Goal: Information Seeking & Learning: Learn about a topic

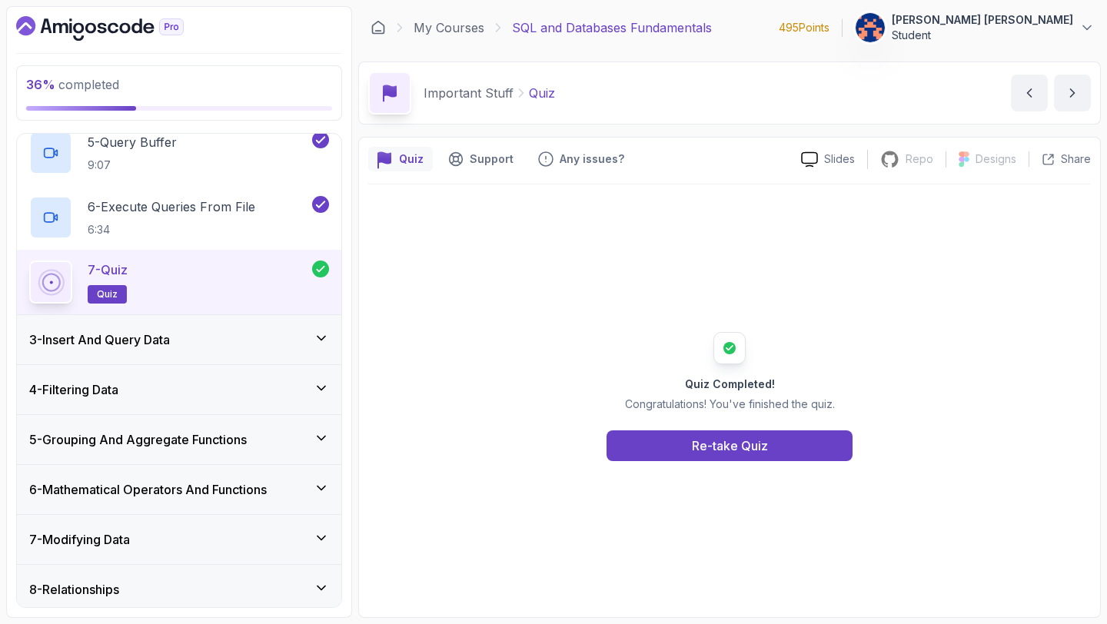
scroll to position [376, 0]
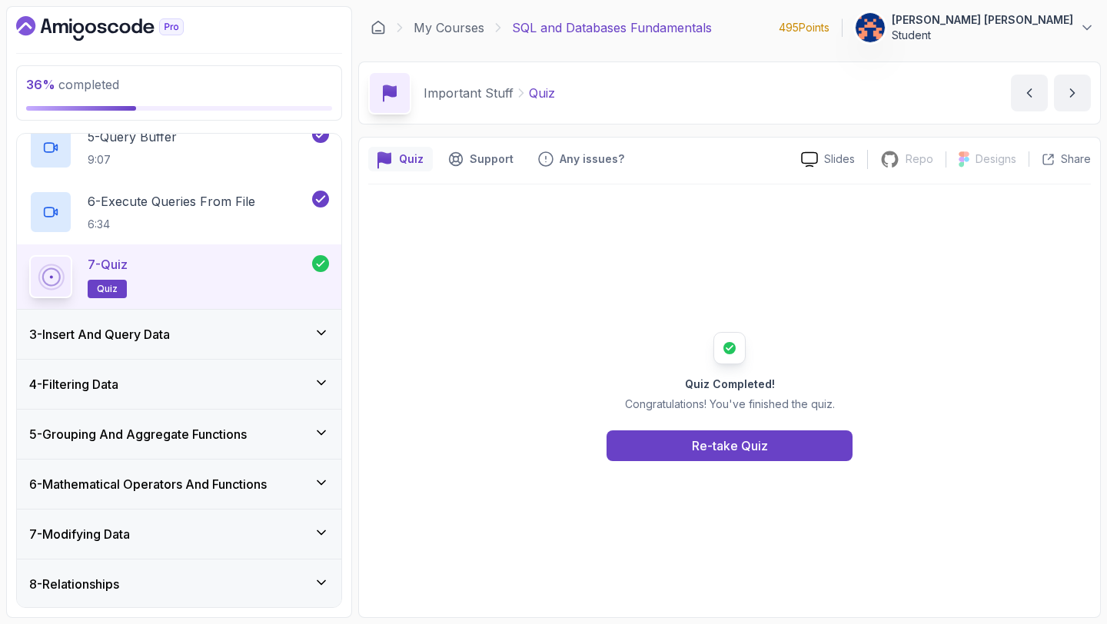
click at [234, 382] on div "4 - Filtering Data" at bounding box center [179, 384] width 300 height 18
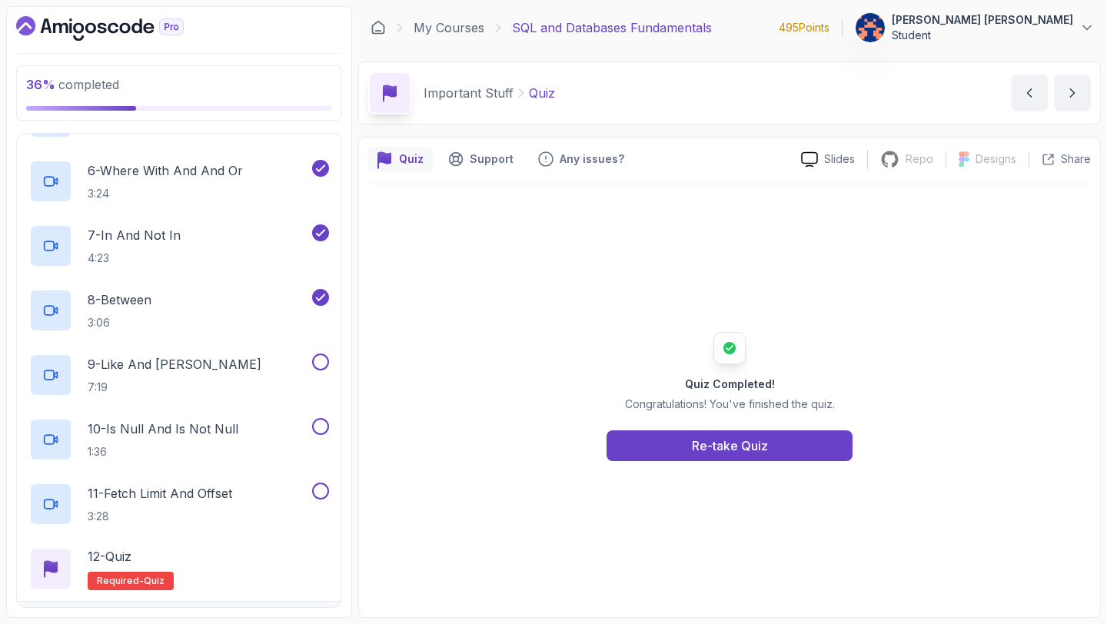
scroll to position [507, 0]
click at [146, 367] on p "9 - Like And [PERSON_NAME]" at bounding box center [175, 363] width 174 height 18
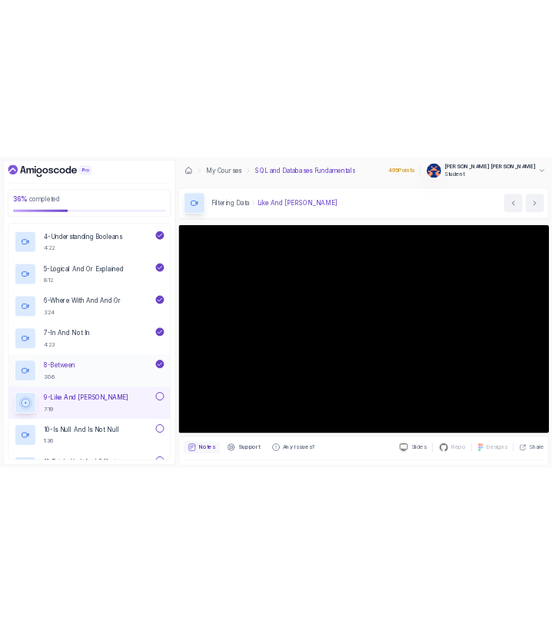
scroll to position [446, 0]
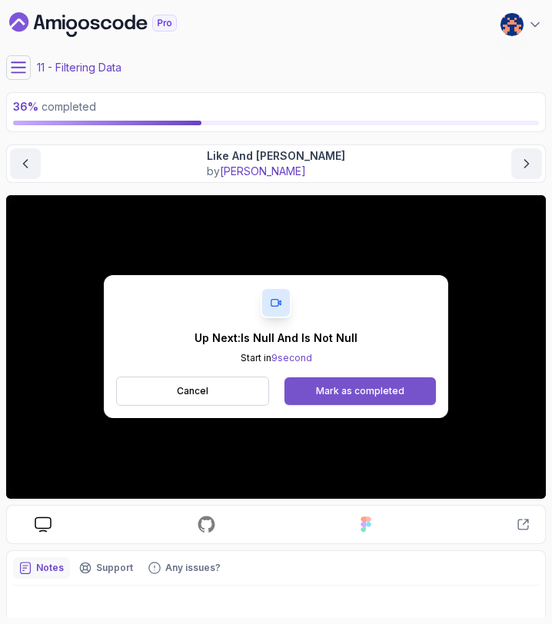
click at [371, 390] on div "Mark as completed" at bounding box center [360, 391] width 88 height 12
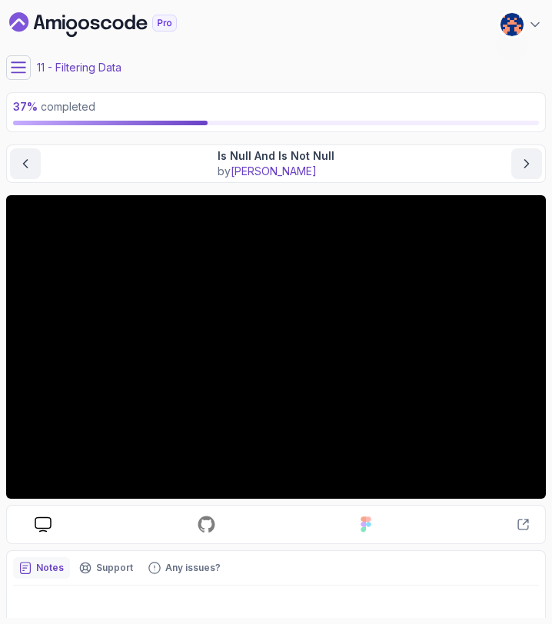
click at [15, 68] on icon at bounding box center [18, 67] width 15 height 15
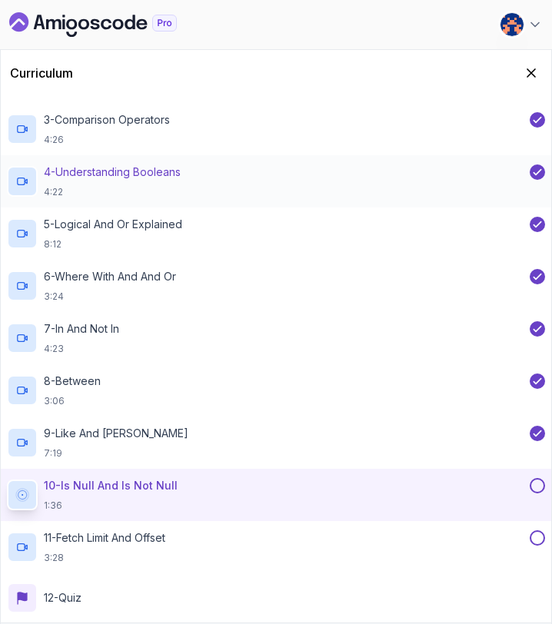
scroll to position [273, 0]
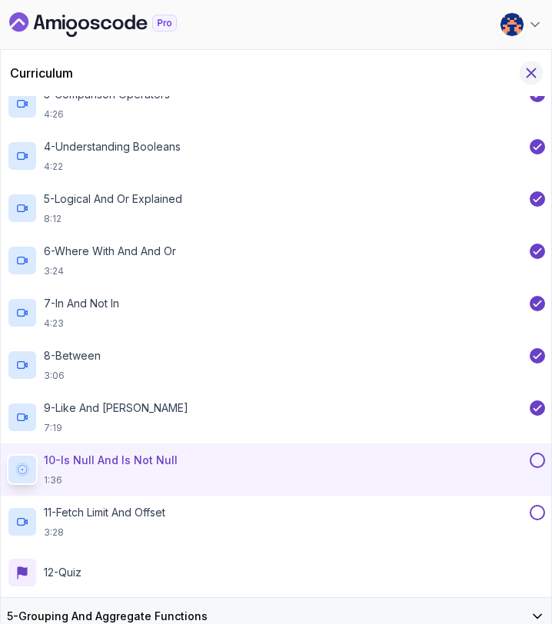
click at [531, 71] on icon "Hide Curriculum for mobile" at bounding box center [531, 73] width 8 height 8
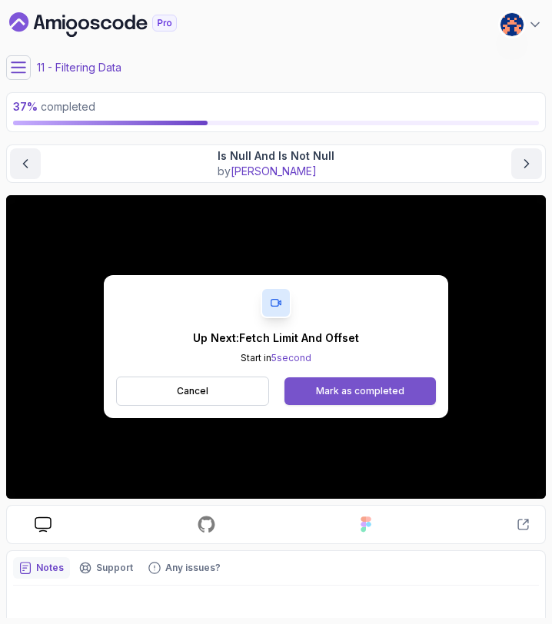
click at [377, 390] on div "Mark as completed" at bounding box center [360, 391] width 88 height 12
click at [381, 391] on div "Mark as completed" at bounding box center [360, 391] width 88 height 12
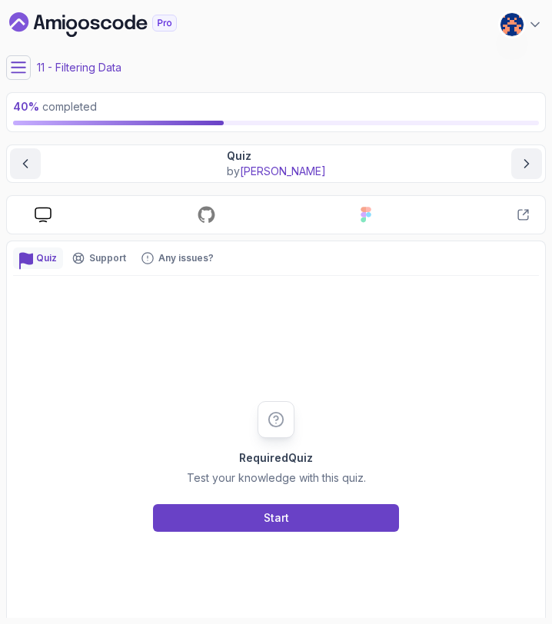
click at [13, 71] on icon at bounding box center [18, 67] width 15 height 15
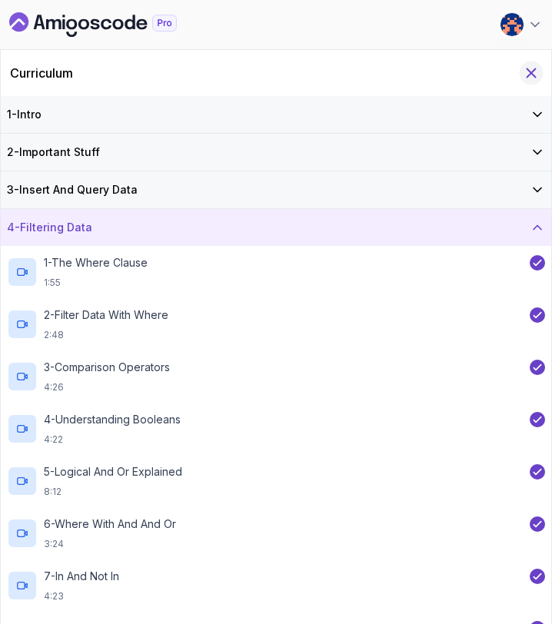
click at [529, 74] on icon "Hide Curriculum for mobile" at bounding box center [531, 73] width 8 height 8
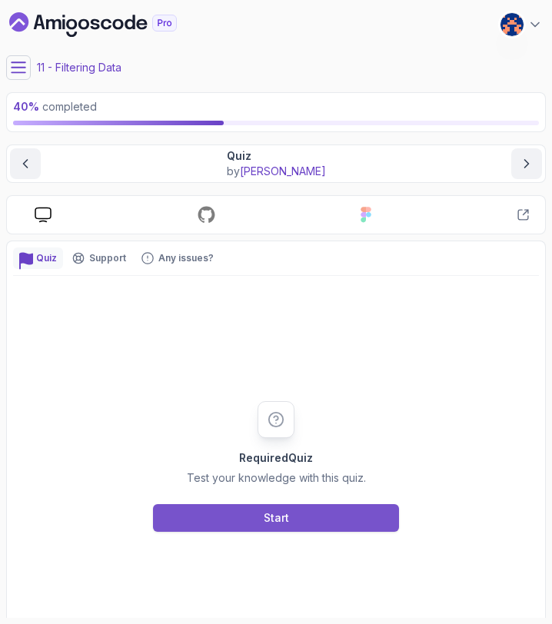
click at [291, 513] on button "Start" at bounding box center [276, 518] width 246 height 28
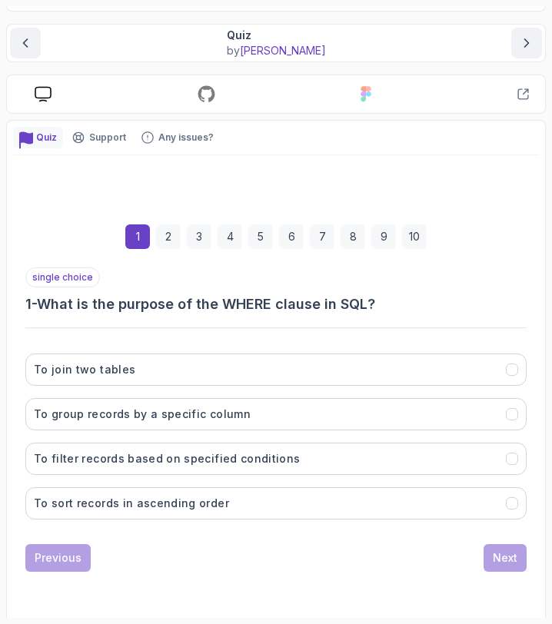
scroll to position [131, 0]
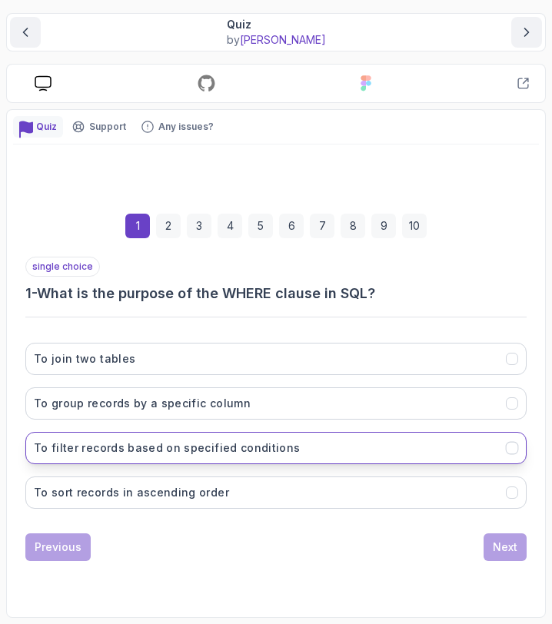
click at [204, 444] on h3 "To filter records based on specified conditions" at bounding box center [167, 448] width 266 height 15
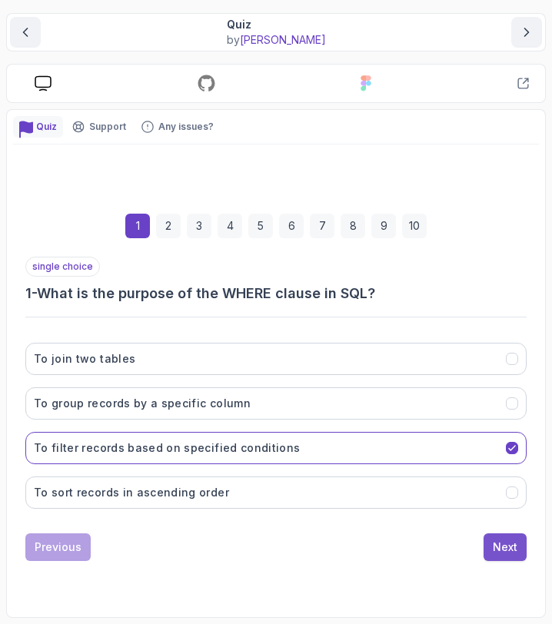
click at [500, 542] on div "Next" at bounding box center [505, 547] width 25 height 15
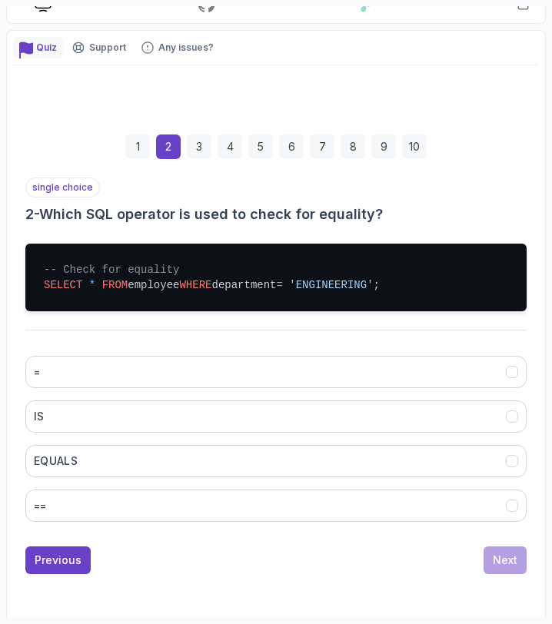
scroll to position [224, 0]
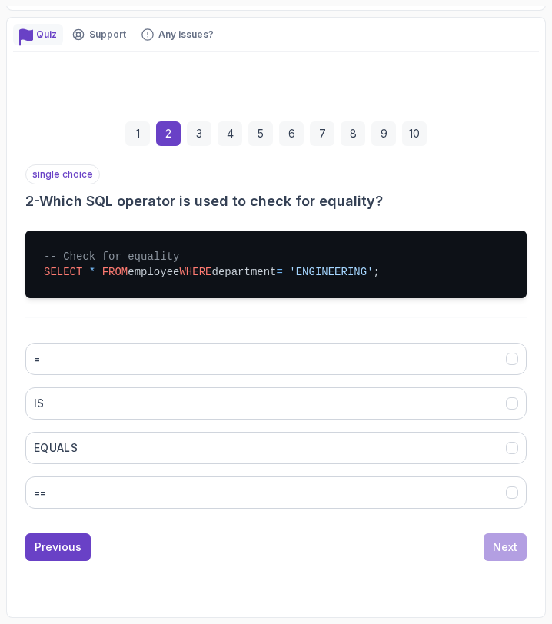
click at [281, 339] on div "= IS EQUALS ==" at bounding box center [275, 426] width 501 height 191
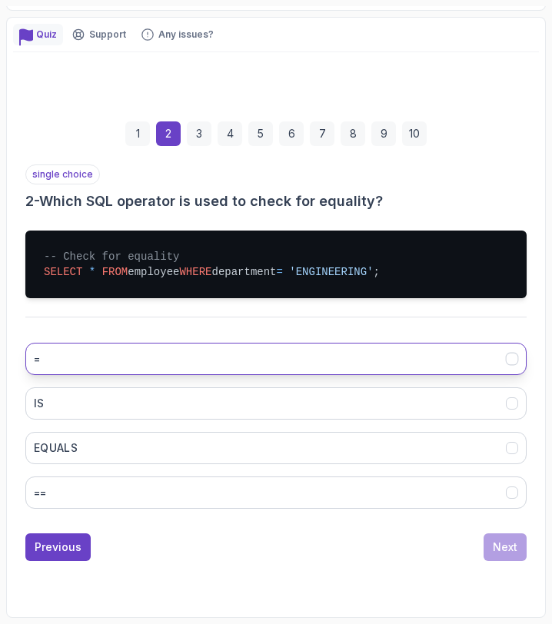
click at [301, 351] on button "=" at bounding box center [275, 359] width 501 height 32
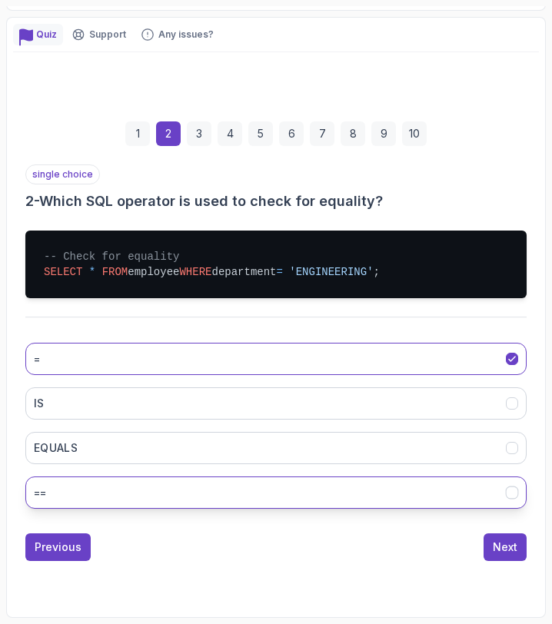
click at [503, 494] on button "==" at bounding box center [275, 493] width 501 height 32
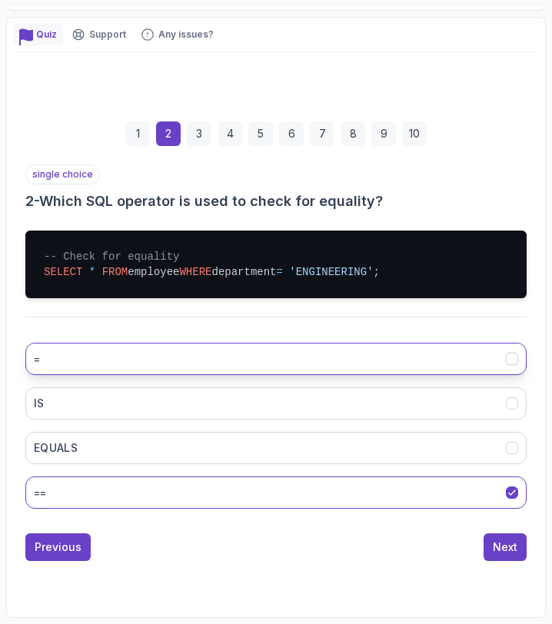
click at [507, 361] on icon "=" at bounding box center [513, 359] width 12 height 12
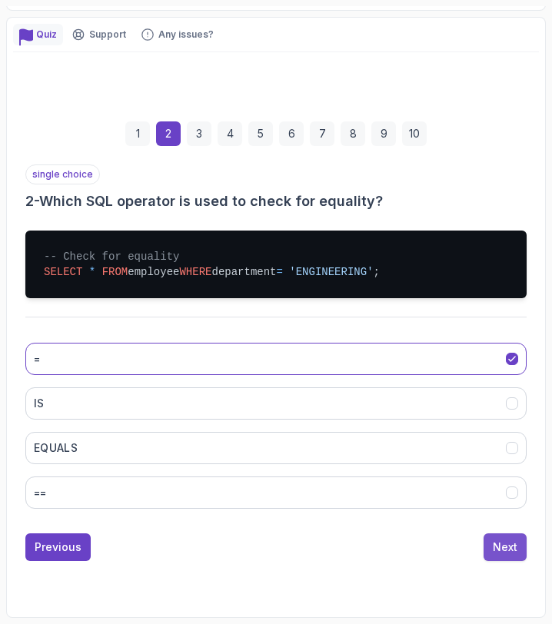
click at [501, 546] on div "Next" at bounding box center [505, 547] width 25 height 15
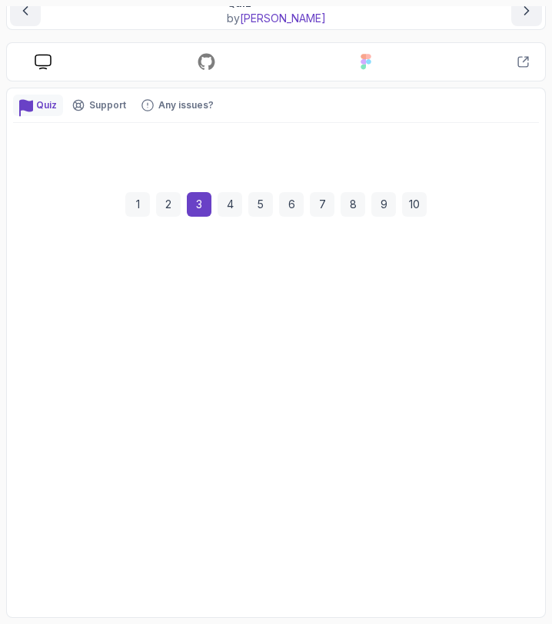
scroll to position [153, 0]
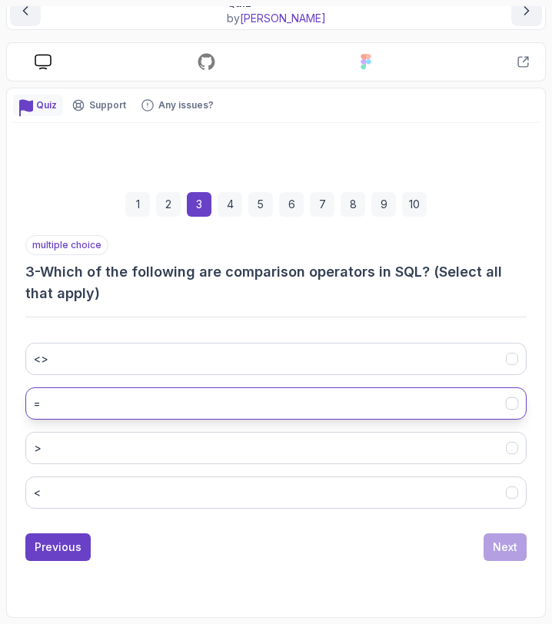
click at [157, 399] on button "=" at bounding box center [275, 403] width 501 height 32
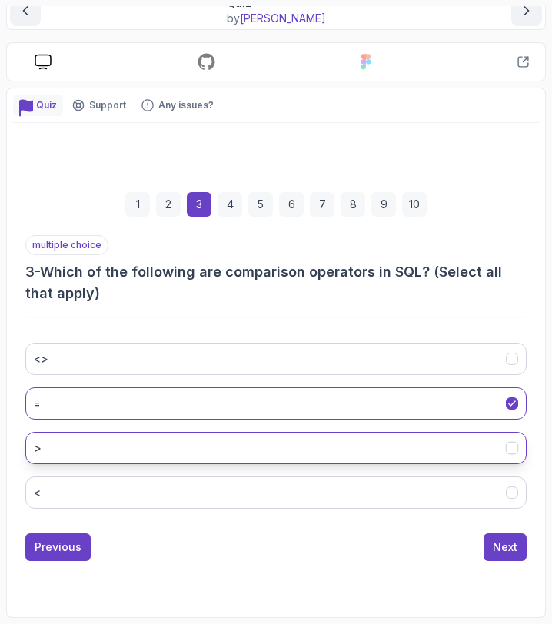
click at [167, 441] on button ">" at bounding box center [275, 448] width 501 height 32
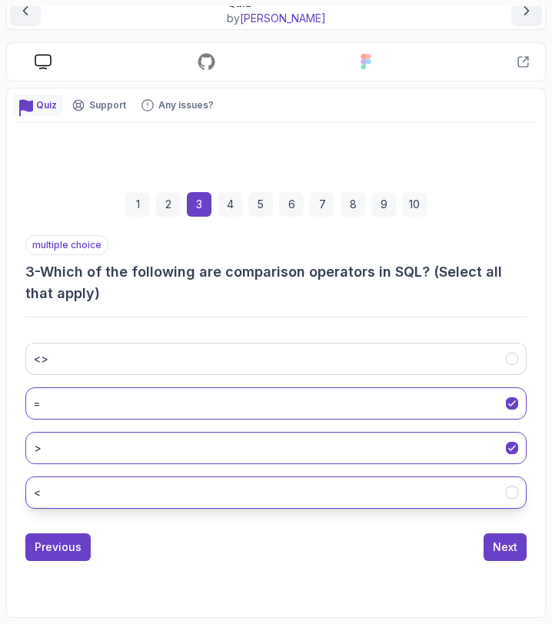
click at [171, 496] on button "<" at bounding box center [275, 493] width 501 height 32
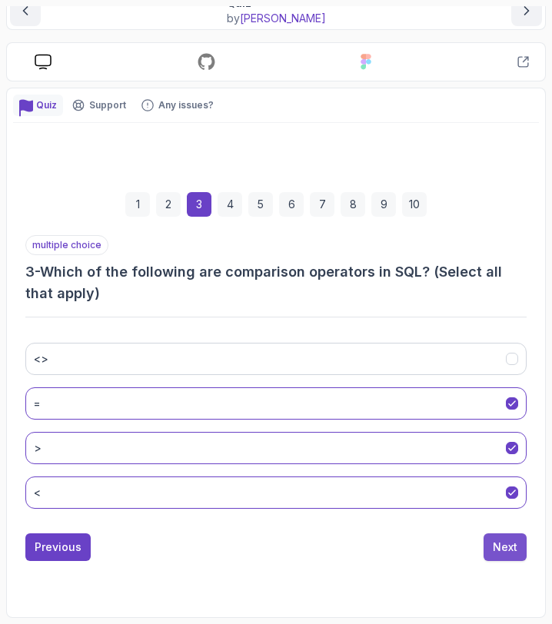
click at [507, 544] on div "Next" at bounding box center [505, 547] width 25 height 15
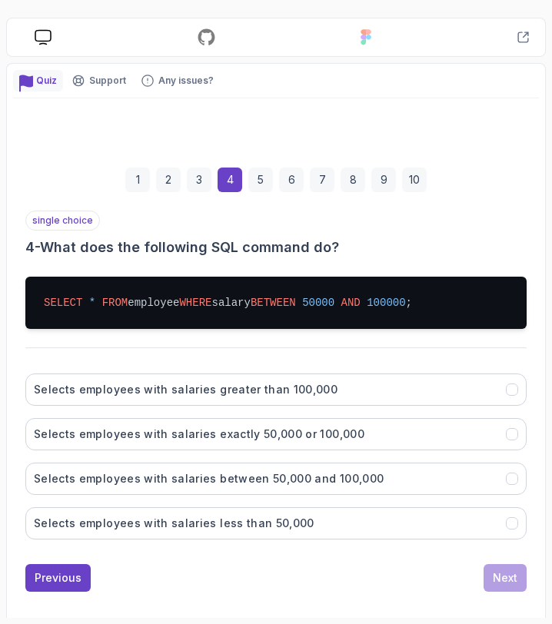
scroll to position [208, 0]
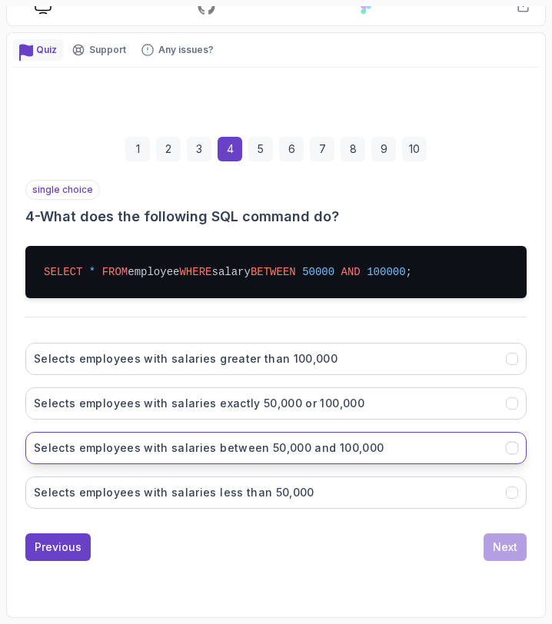
click at [237, 448] on h3 "Selects employees with salaries between 50,000 and 100,000" at bounding box center [209, 448] width 350 height 15
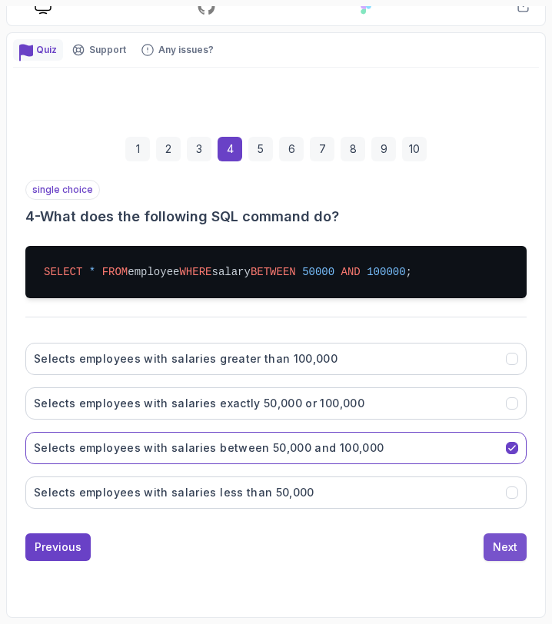
click at [504, 547] on div "Next" at bounding box center [505, 547] width 25 height 15
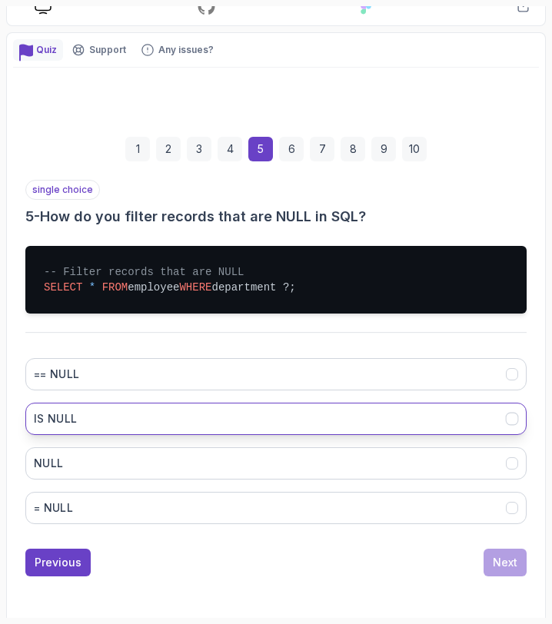
scroll to position [224, 0]
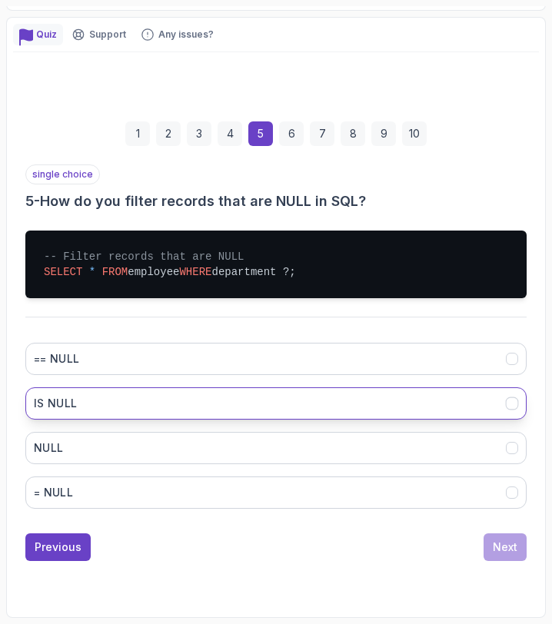
click at [118, 401] on button "IS NULL" at bounding box center [275, 403] width 501 height 32
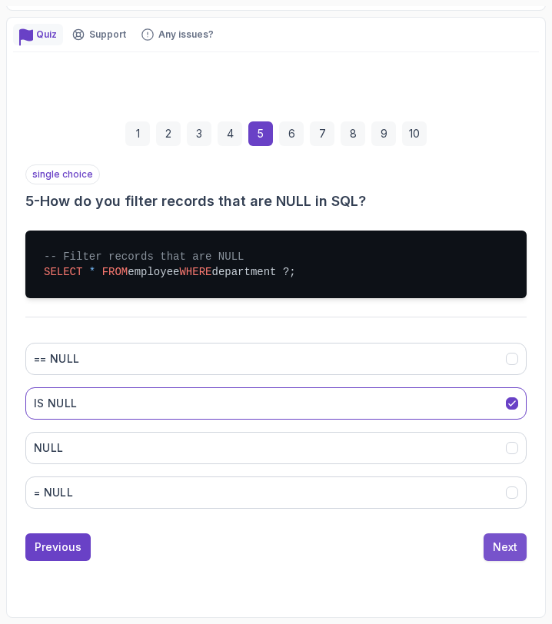
click at [513, 547] on div "Next" at bounding box center [505, 547] width 25 height 15
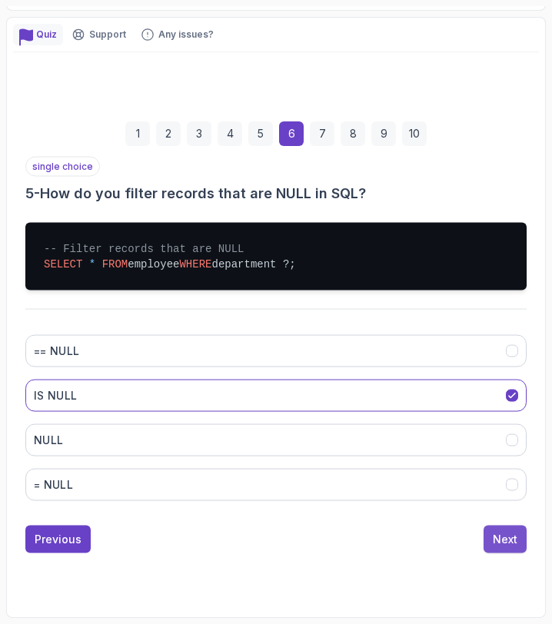
scroll to position [153, 0]
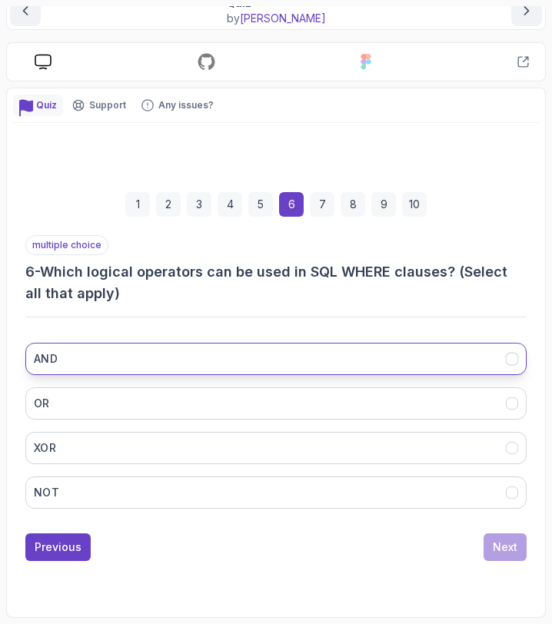
click at [238, 355] on button "AND" at bounding box center [275, 359] width 501 height 32
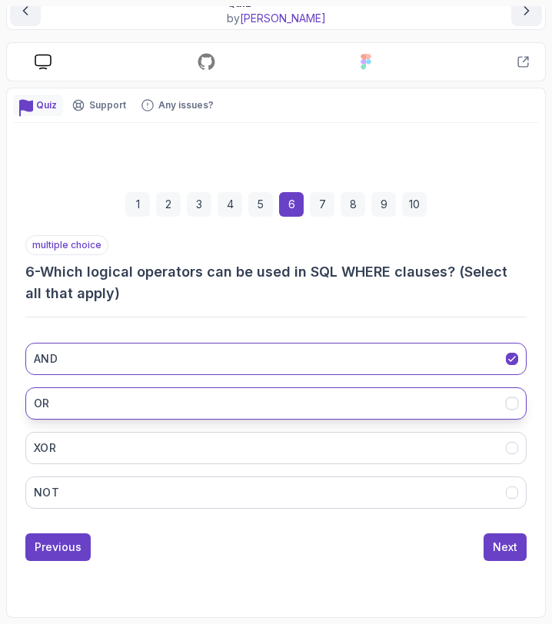
click at [227, 411] on button "OR" at bounding box center [275, 403] width 501 height 32
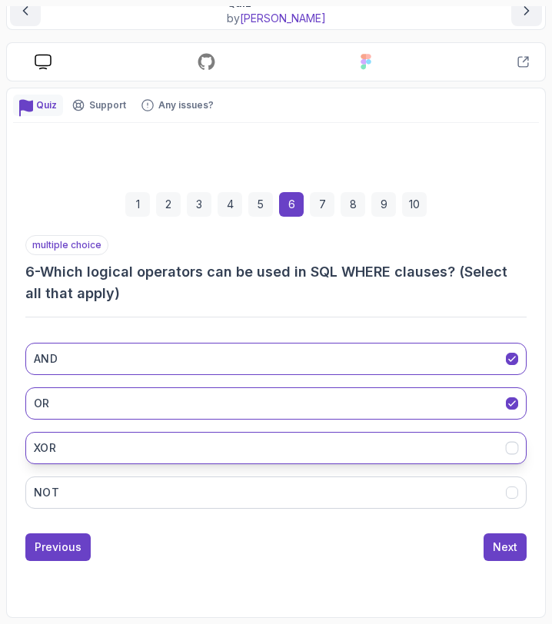
click at [204, 454] on button "XOR" at bounding box center [275, 448] width 501 height 32
click at [209, 449] on button "XOR" at bounding box center [275, 448] width 501 height 32
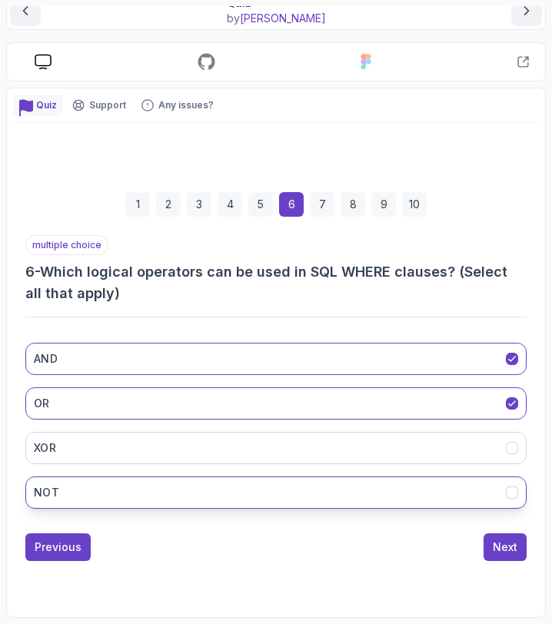
click at [205, 497] on button "NOT" at bounding box center [275, 493] width 501 height 32
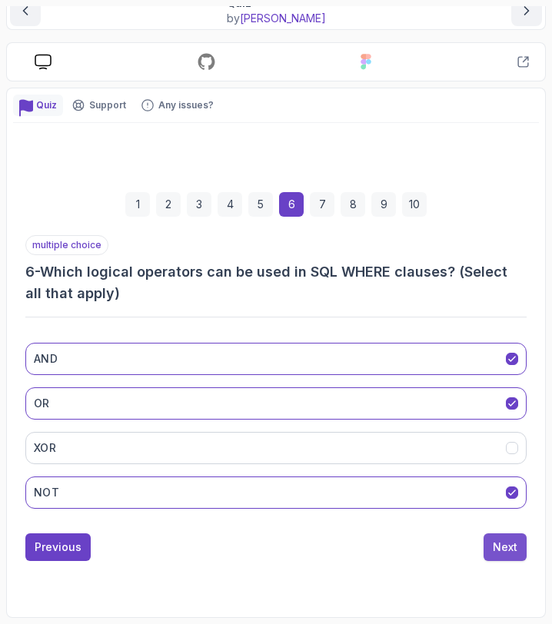
click at [505, 554] on div "Next" at bounding box center [505, 547] width 25 height 15
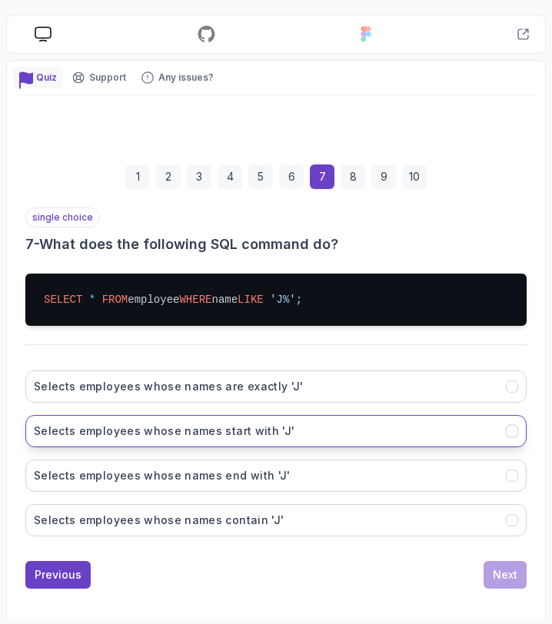
scroll to position [188, 0]
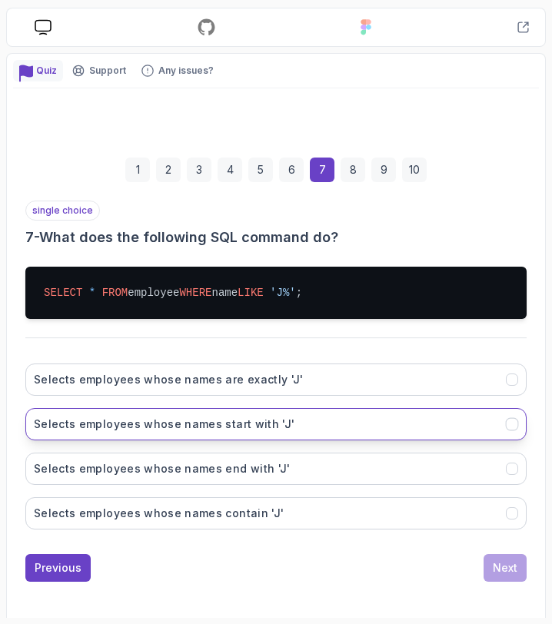
click at [269, 427] on h3 "Selects employees whose names start with 'J'" at bounding box center [164, 424] width 261 height 15
click at [509, 569] on div "Next" at bounding box center [505, 567] width 25 height 15
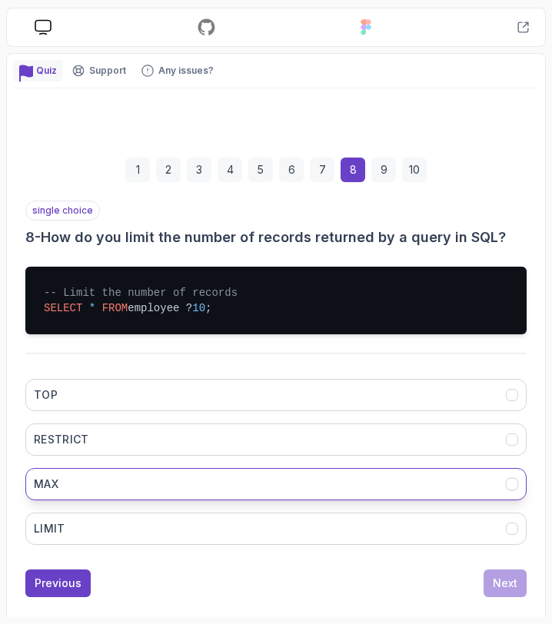
scroll to position [224, 0]
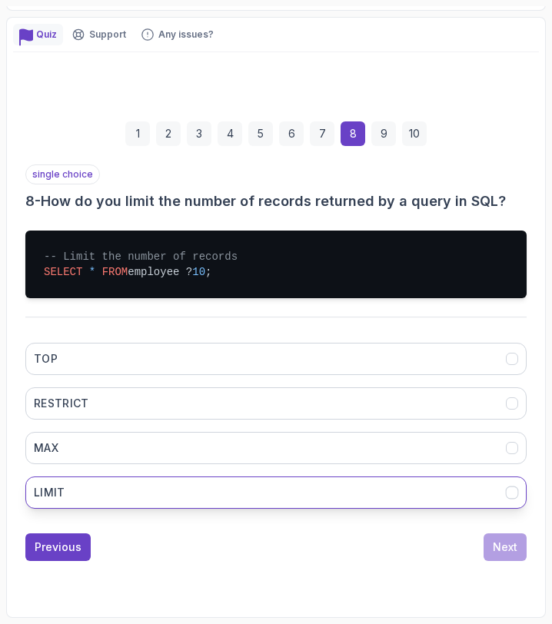
click at [151, 492] on button "LIMIT" at bounding box center [275, 493] width 501 height 32
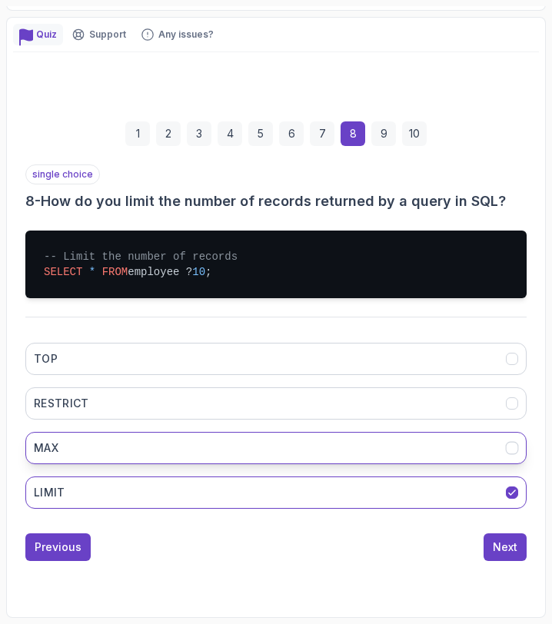
click at [250, 440] on button "MAX" at bounding box center [275, 448] width 501 height 32
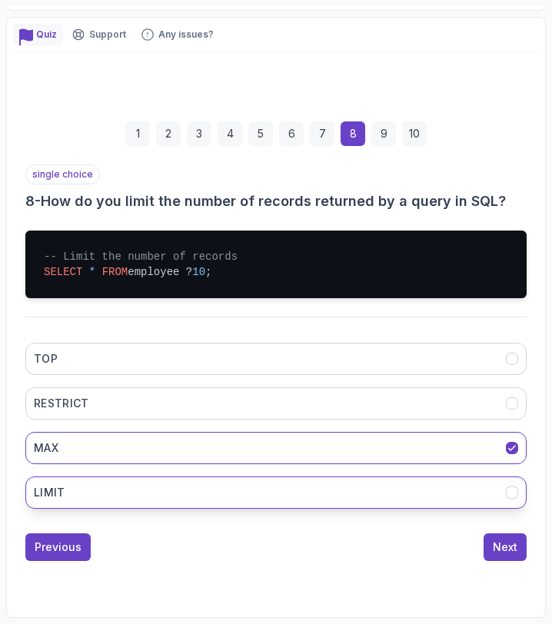
click at [251, 497] on button "LIMIT" at bounding box center [275, 493] width 501 height 32
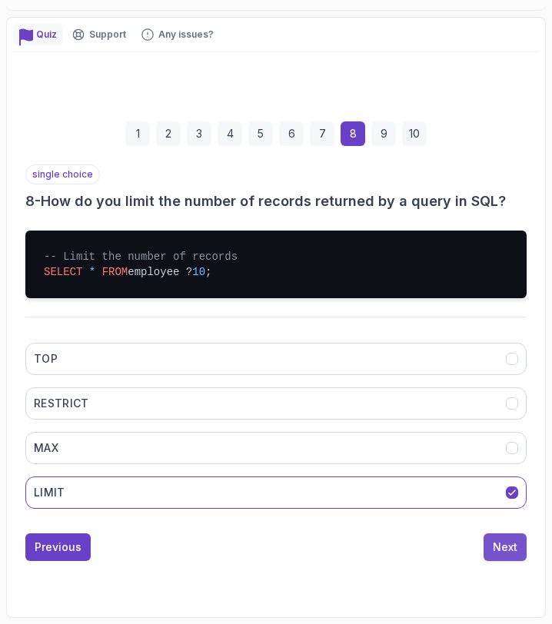
click at [506, 549] on div "Next" at bounding box center [505, 547] width 25 height 15
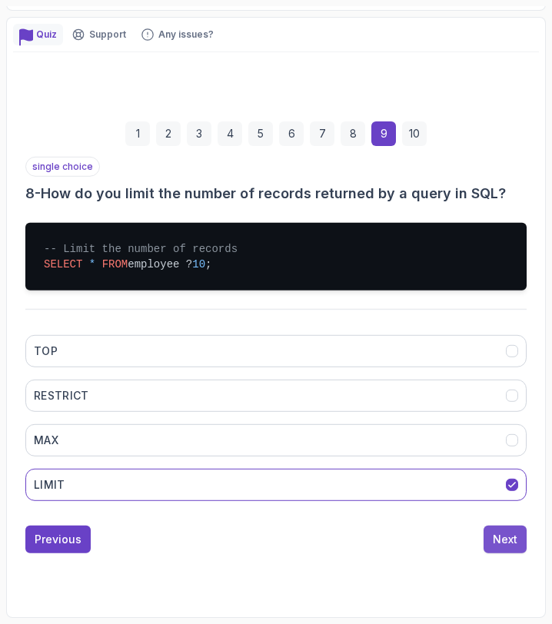
scroll to position [153, 0]
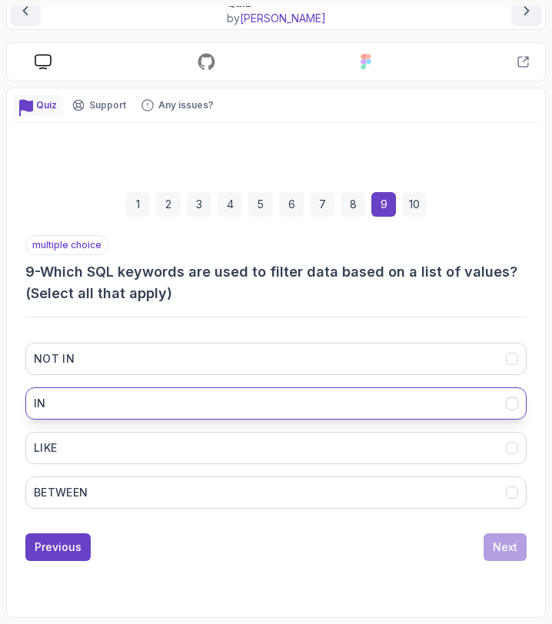
click at [214, 407] on button "IN" at bounding box center [275, 403] width 501 height 32
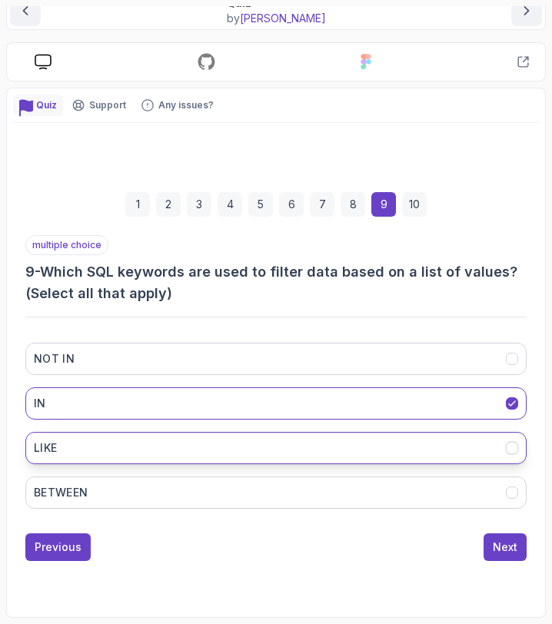
click at [216, 449] on button "LIKE" at bounding box center [275, 448] width 501 height 32
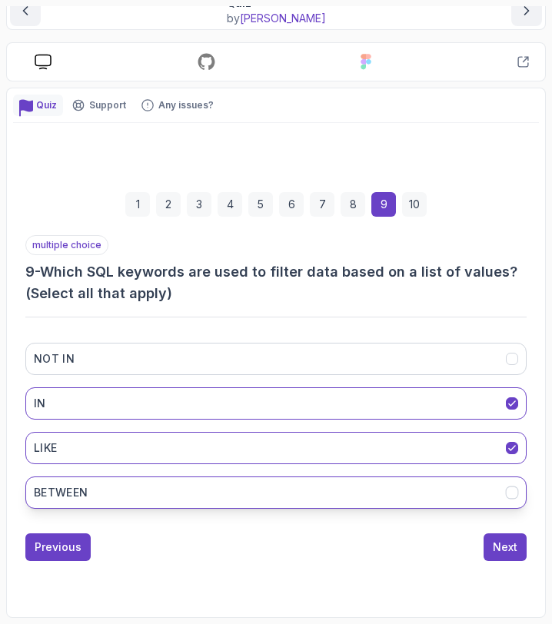
click at [237, 483] on button "BETWEEN" at bounding box center [275, 493] width 501 height 32
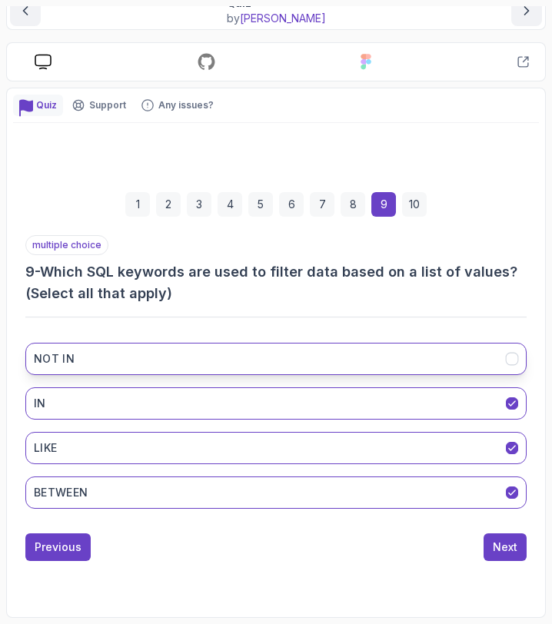
click at [507, 362] on icon "NOT IN" at bounding box center [513, 359] width 12 height 12
click at [508, 554] on div "Next" at bounding box center [505, 547] width 25 height 15
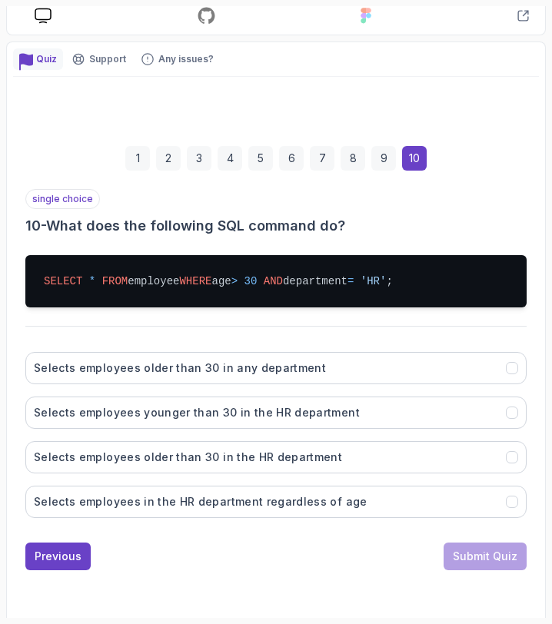
scroll to position [208, 0]
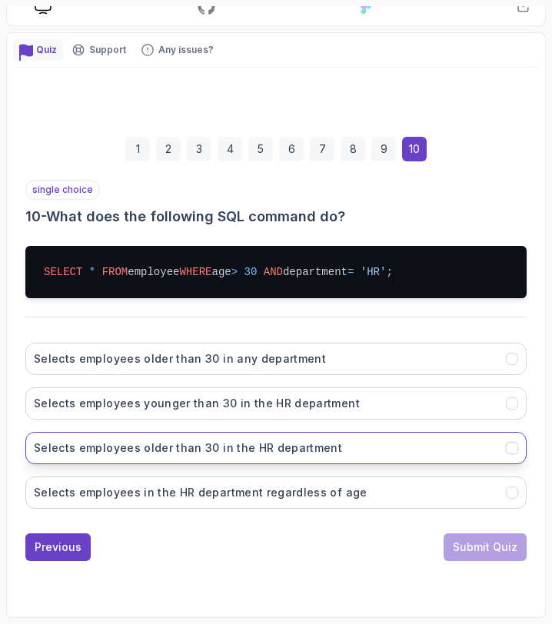
click at [185, 447] on h3 "Selects employees older than 30 in the HR department" at bounding box center [188, 448] width 308 height 15
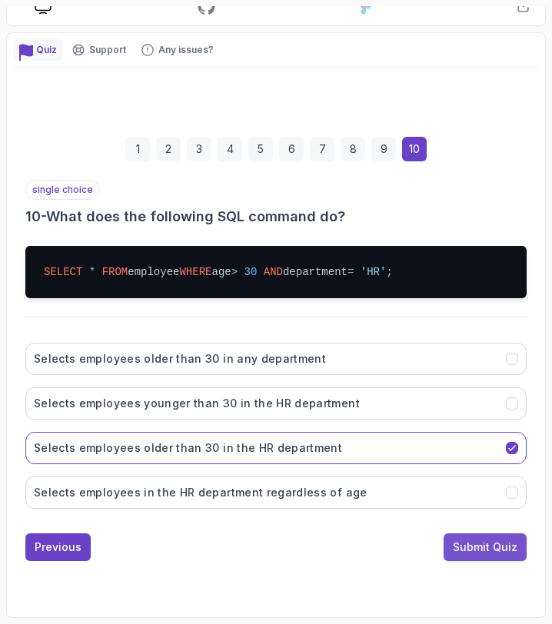
click at [490, 542] on div "Submit Quiz" at bounding box center [485, 547] width 65 height 15
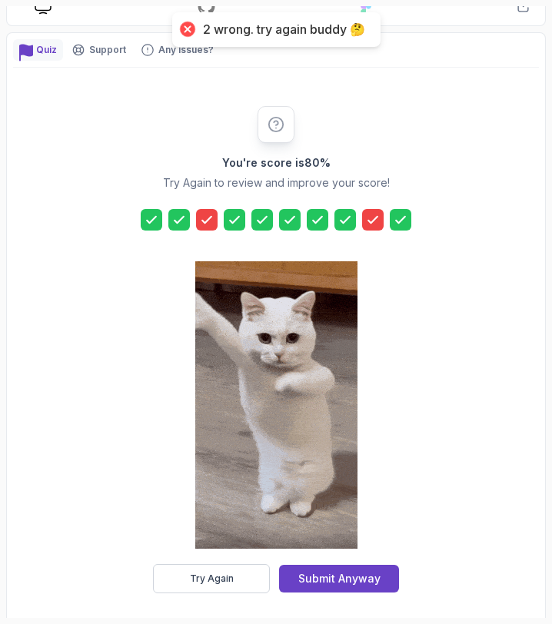
scroll to position [228, 0]
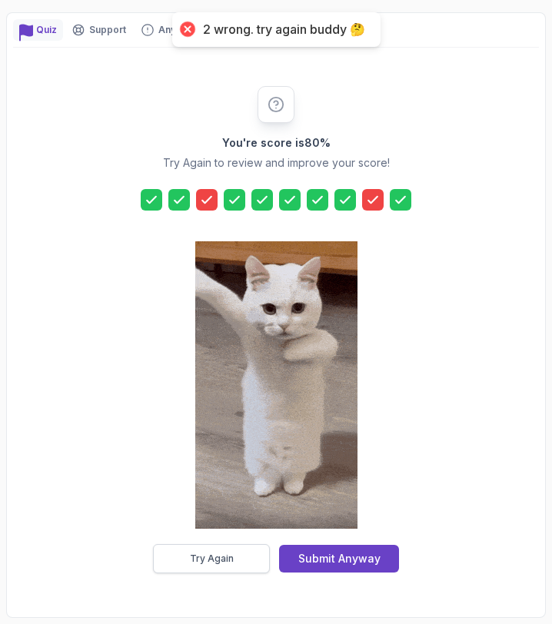
click at [225, 560] on div "Try Again" at bounding box center [212, 559] width 44 height 12
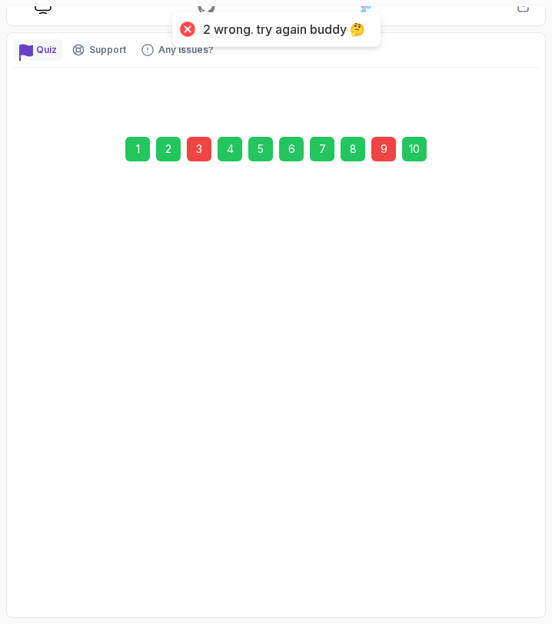
scroll to position [208, 0]
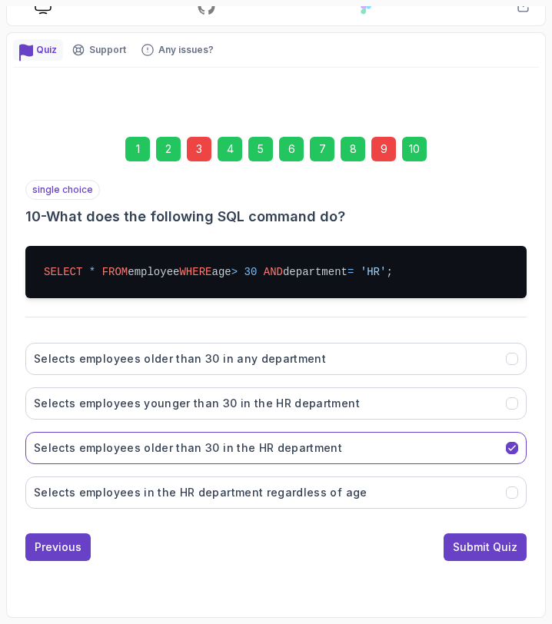
click at [203, 147] on div "3" at bounding box center [199, 149] width 25 height 25
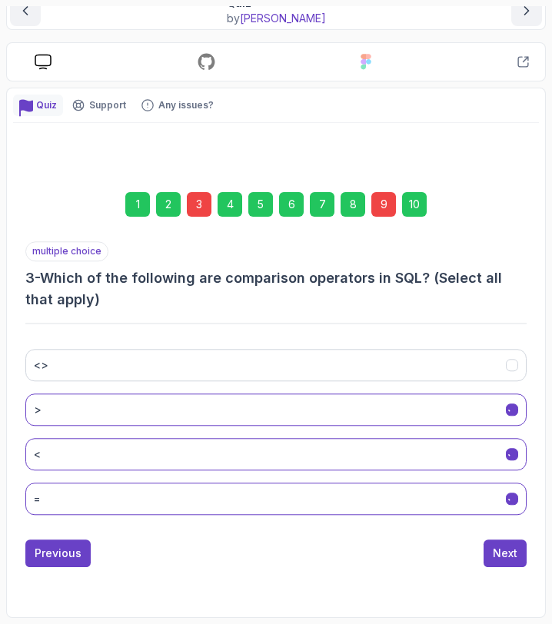
scroll to position [153, 0]
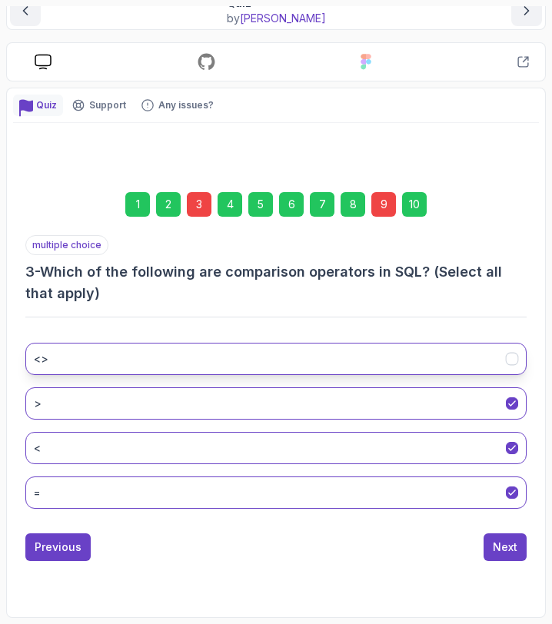
click at [510, 361] on icon "<>" at bounding box center [513, 359] width 12 height 12
click at [417, 208] on div "10" at bounding box center [414, 204] width 25 height 25
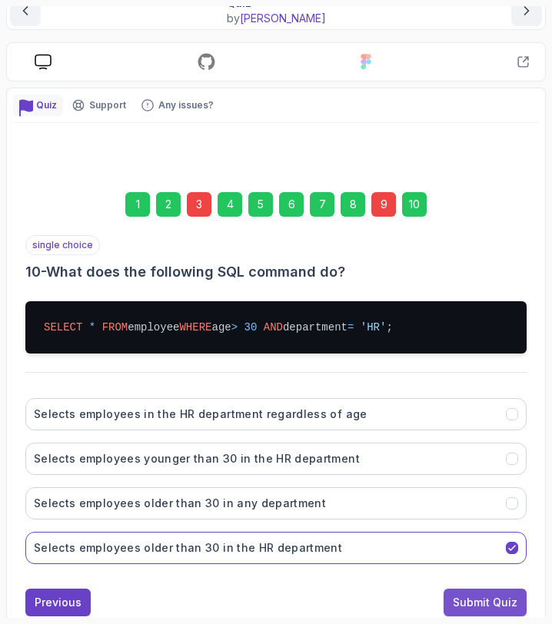
click at [483, 607] on div "Submit Quiz" at bounding box center [485, 602] width 65 height 15
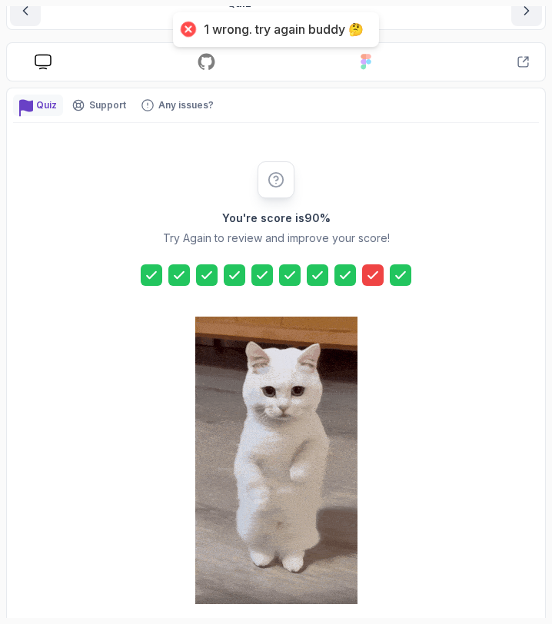
scroll to position [228, 0]
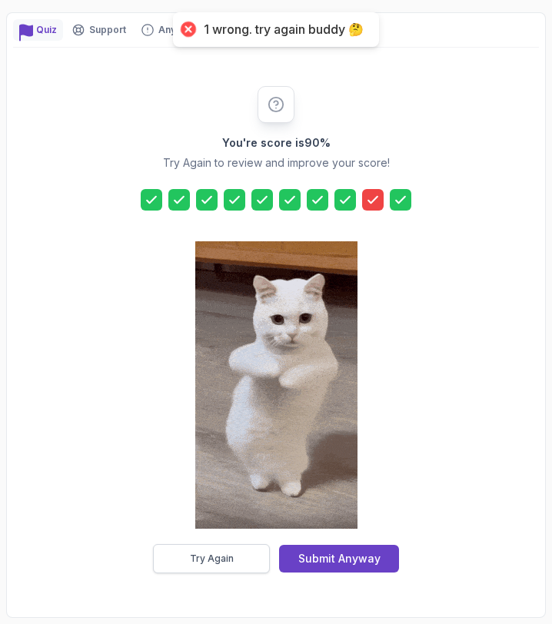
click at [211, 567] on button "Try Again" at bounding box center [211, 558] width 117 height 29
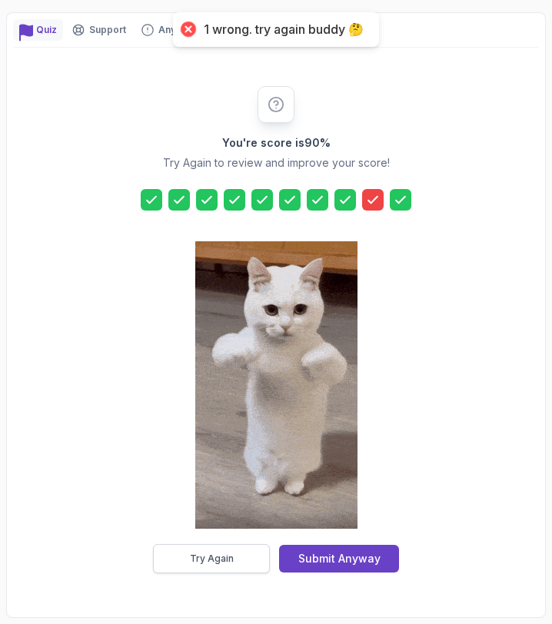
scroll to position [208, 0]
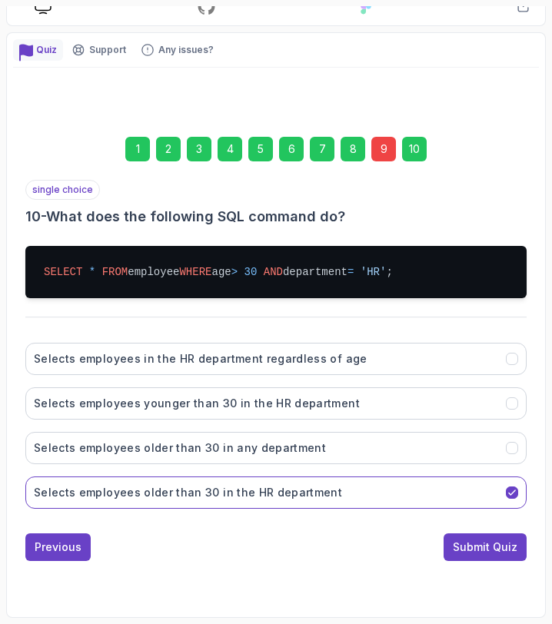
click at [385, 148] on div "9" at bounding box center [383, 149] width 25 height 25
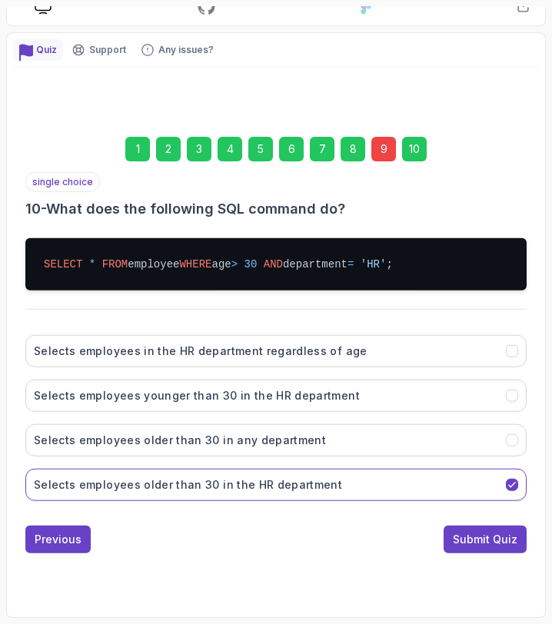
scroll to position [153, 0]
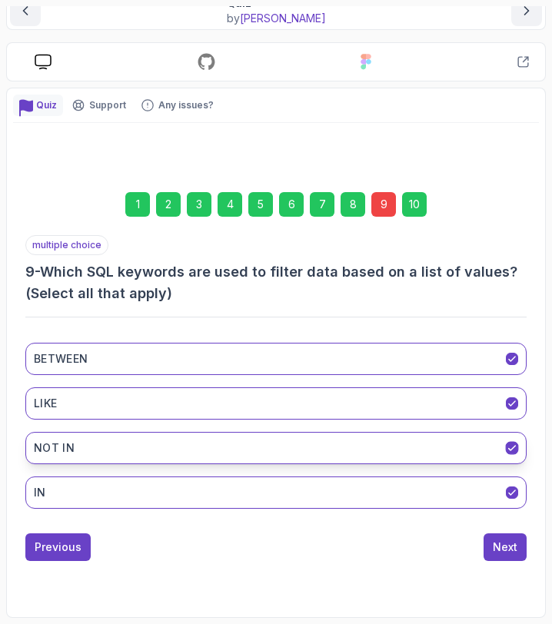
click at [510, 447] on icon "NOT IN" at bounding box center [513, 448] width 12 height 12
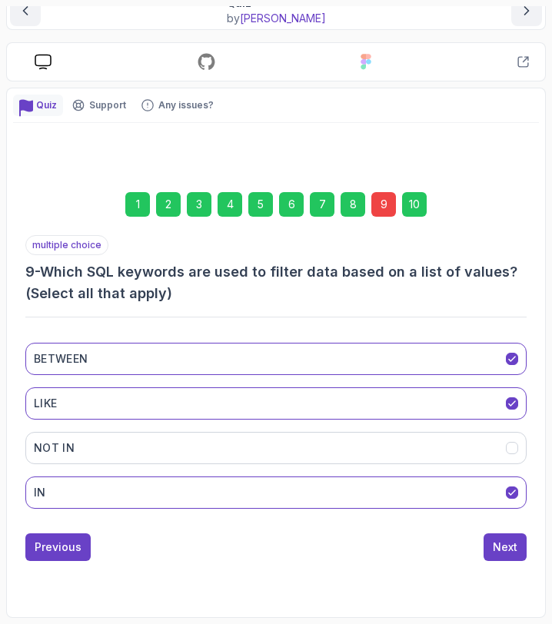
click at [414, 211] on div "10" at bounding box center [414, 204] width 25 height 25
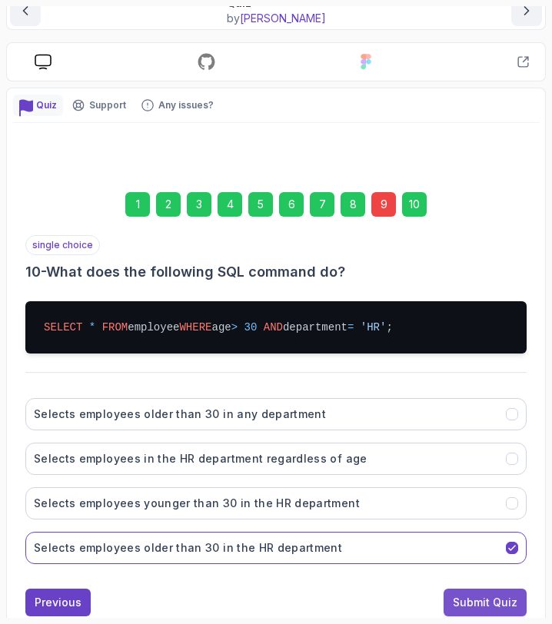
click at [486, 605] on div "Submit Quiz" at bounding box center [485, 602] width 65 height 15
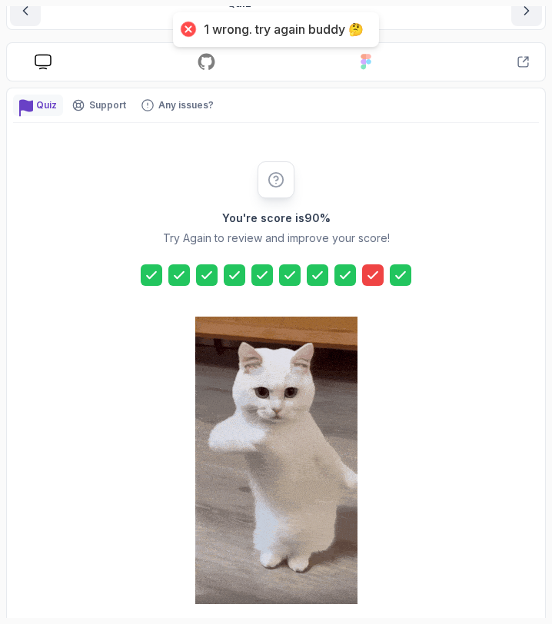
scroll to position [228, 0]
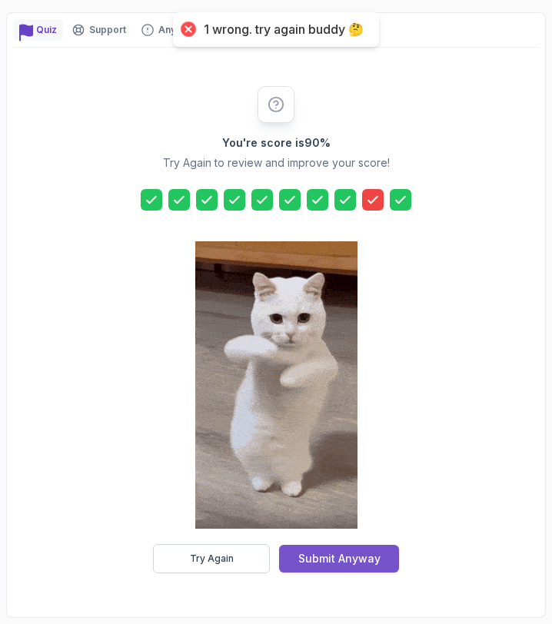
click at [354, 554] on div "Submit Anyway" at bounding box center [339, 558] width 82 height 15
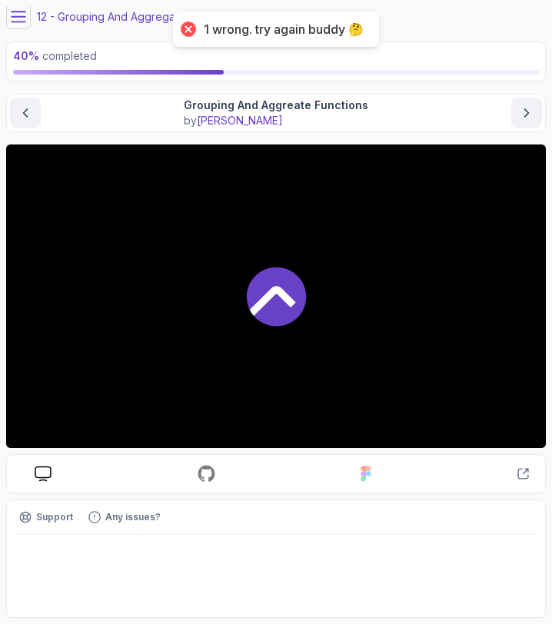
scroll to position [51, 0]
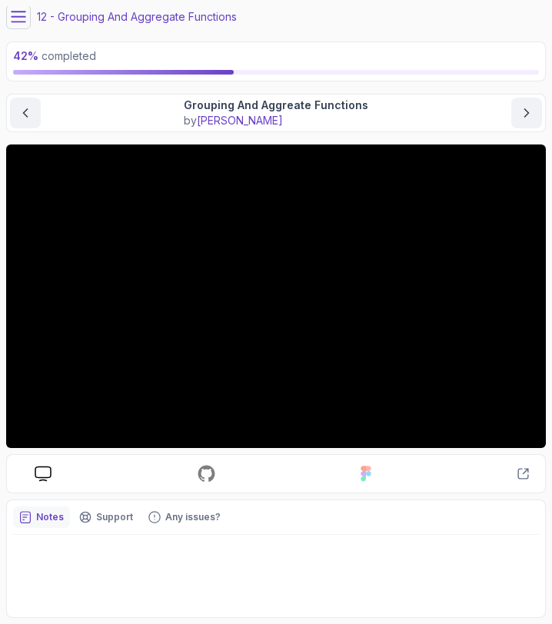
click at [24, 21] on icon at bounding box center [18, 16] width 15 height 15
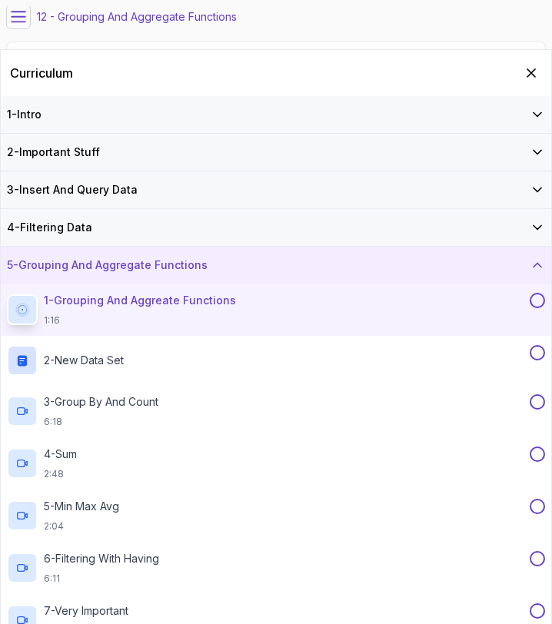
click at [274, 227] on div "4 - Filtering Data" at bounding box center [276, 227] width 538 height 15
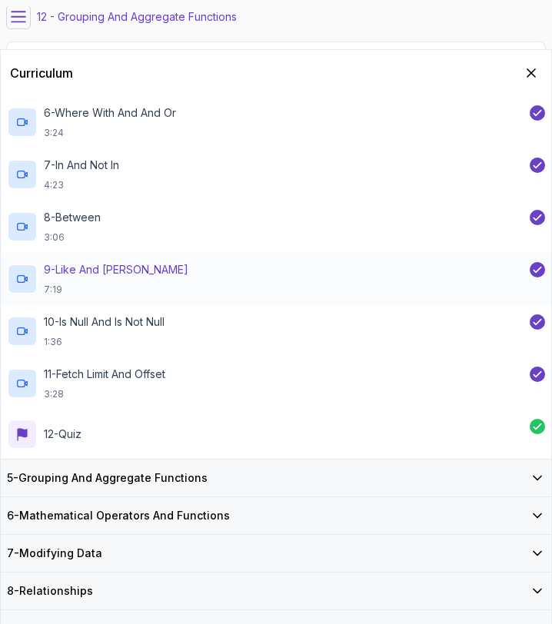
scroll to position [461, 0]
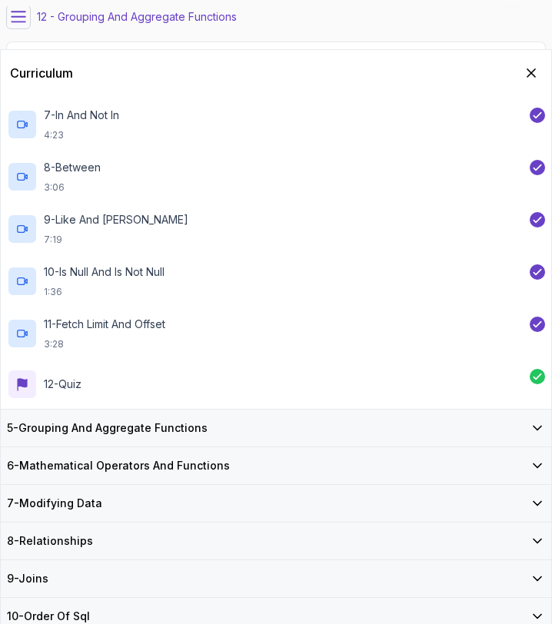
click at [308, 432] on div "5 - Grouping And Aggregate Functions" at bounding box center [276, 428] width 538 height 15
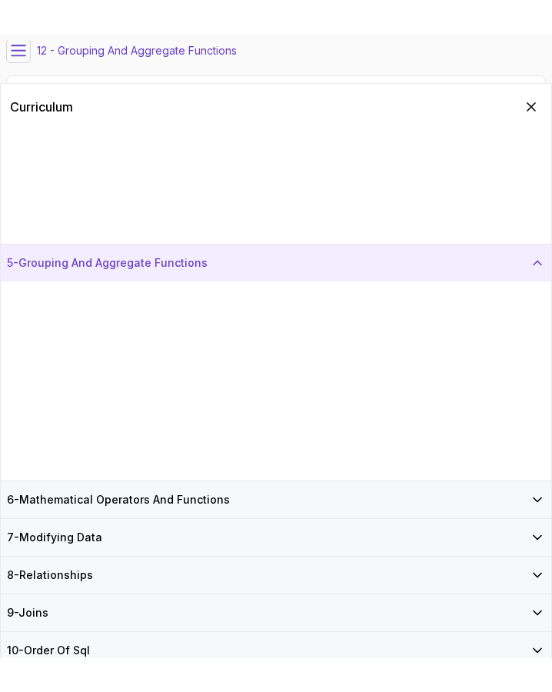
scroll to position [0, 0]
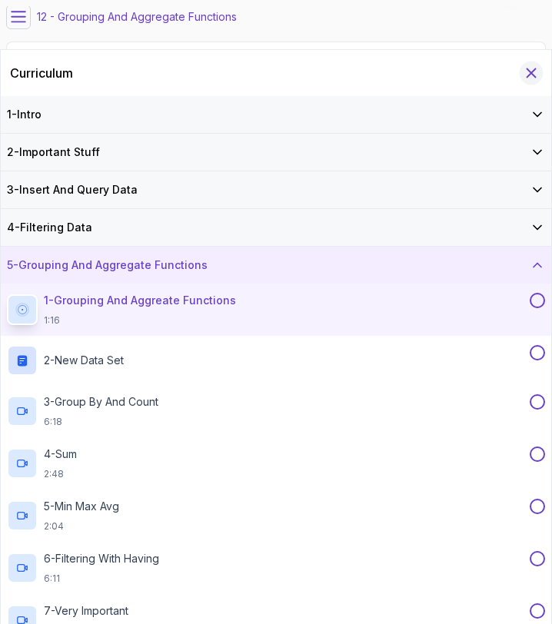
click at [529, 75] on icon "Hide Curriculum for mobile" at bounding box center [531, 73] width 8 height 8
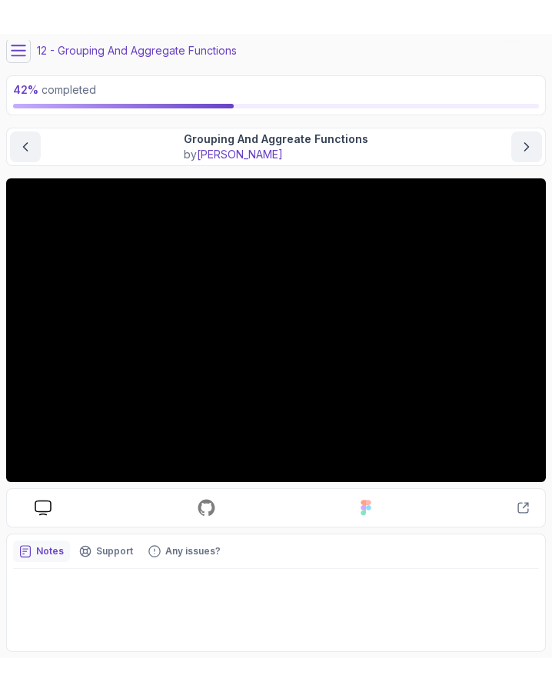
scroll to position [45, 0]
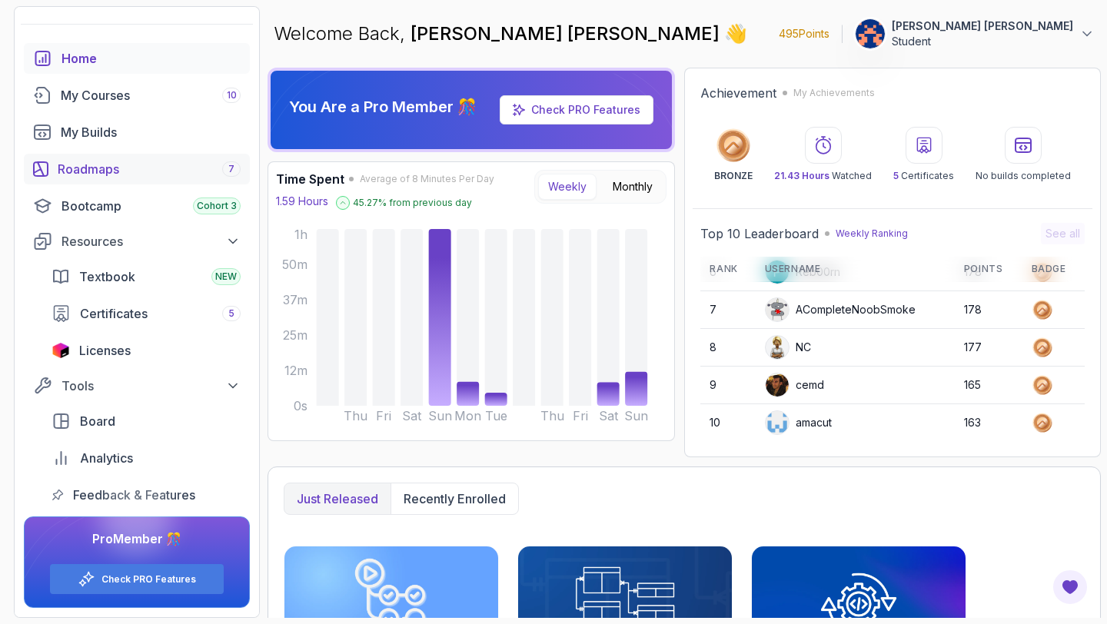
click at [114, 173] on div "Roadmaps 7" at bounding box center [149, 169] width 183 height 18
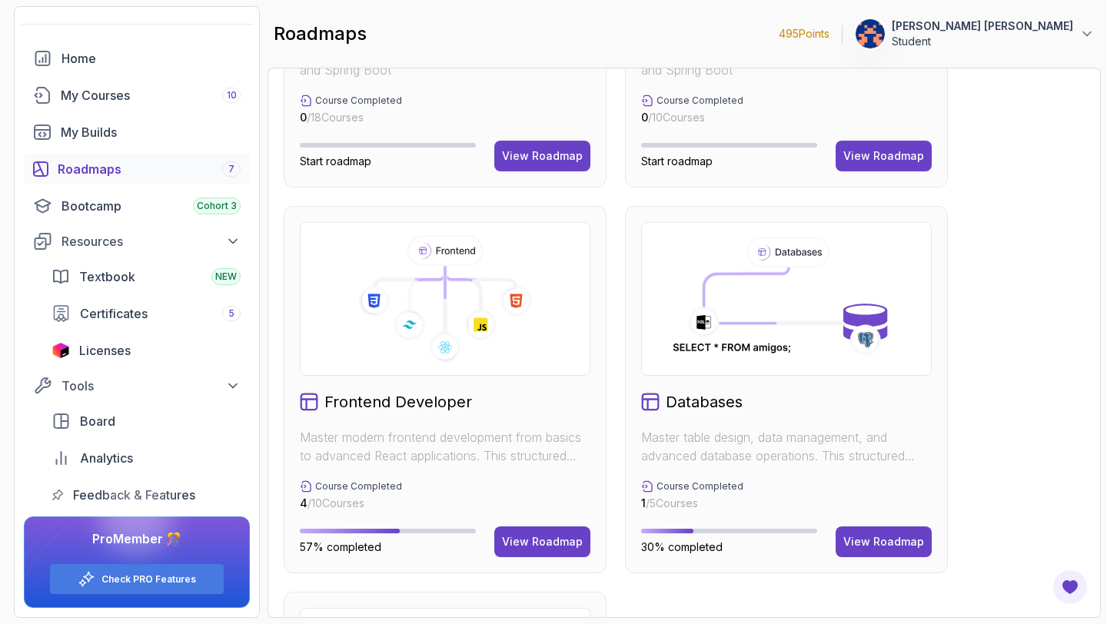
scroll to position [886, 0]
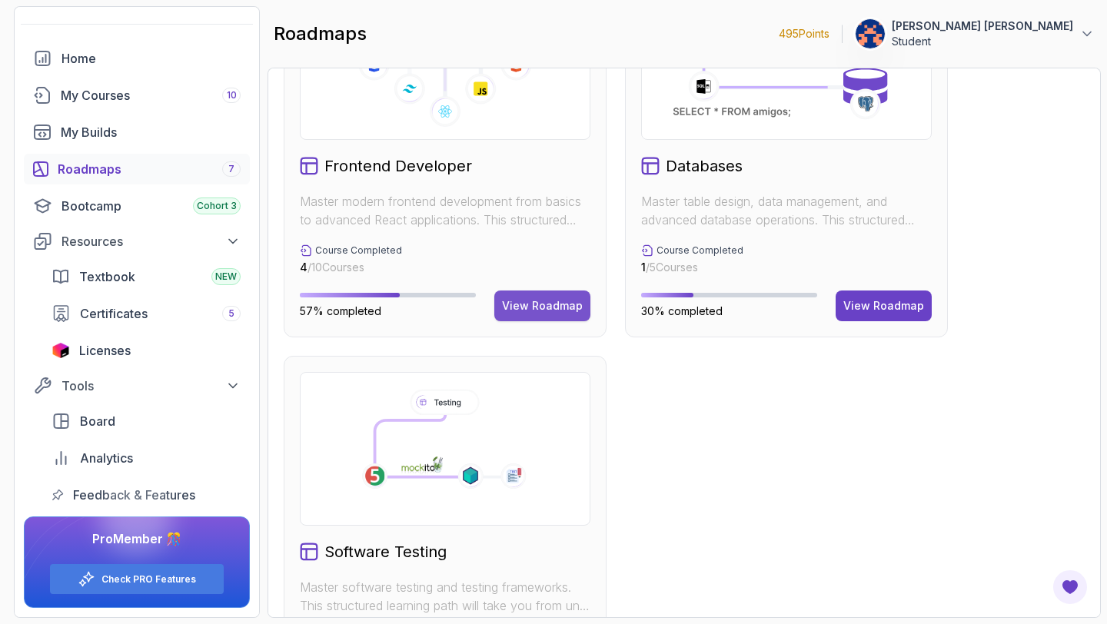
click at [555, 305] on div "View Roadmap" at bounding box center [542, 305] width 81 height 15
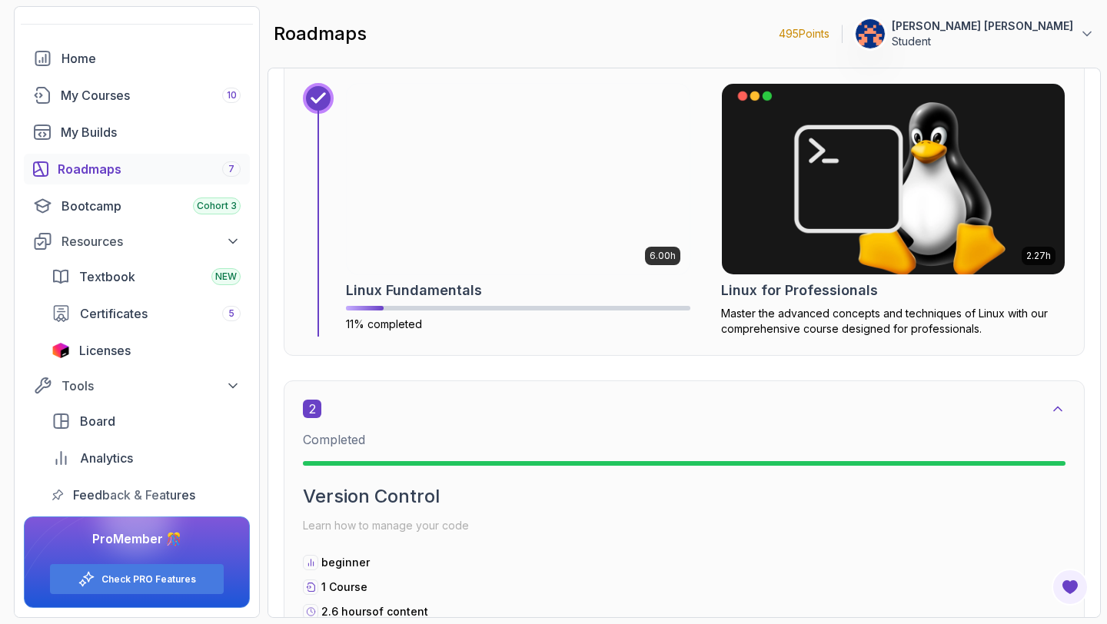
scroll to position [732, 0]
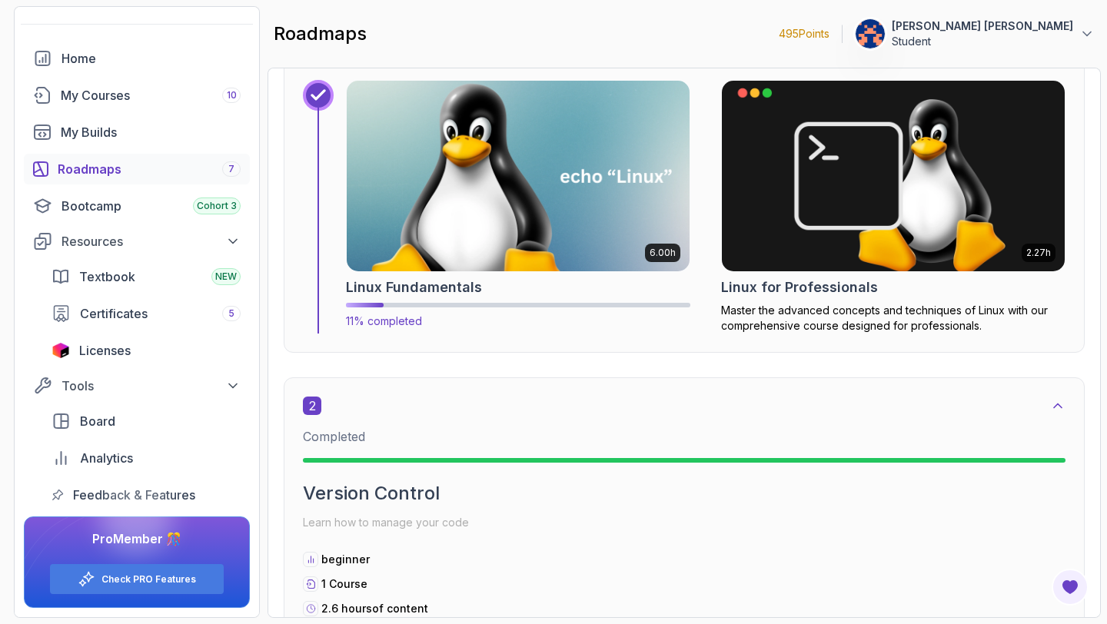
click at [443, 285] on h2 "Linux Fundamentals" at bounding box center [414, 288] width 136 height 22
